Goal: Task Accomplishment & Management: Use online tool/utility

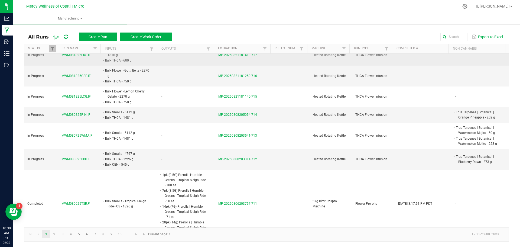
scroll to position [81, 0]
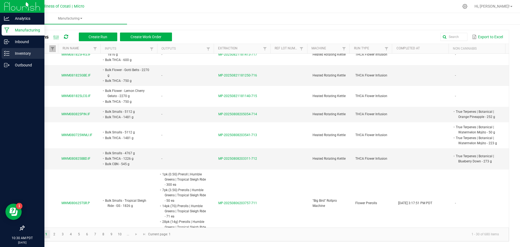
click at [12, 55] on p "Inventory" at bounding box center [25, 53] width 32 height 6
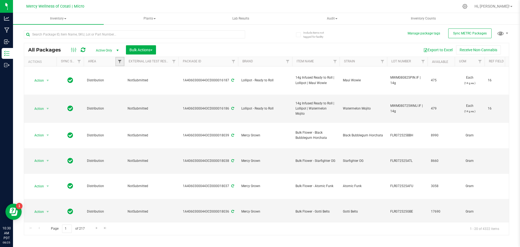
click at [121, 62] on span "Filter" at bounding box center [119, 61] width 4 height 4
type input "ma"
click at [123, 88] on li "Manufacturing" at bounding box center [147, 86] width 56 height 6
click at [121, 85] on input "Manufacturing" at bounding box center [123, 86] width 4 height 4
checkbox input "true"
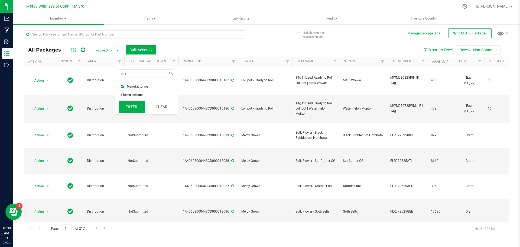
click at [137, 110] on button "Filter" at bounding box center [132, 107] width 26 height 12
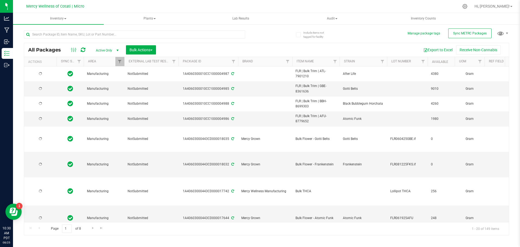
type input "[DATE]"
